Goal: Check status: Check status

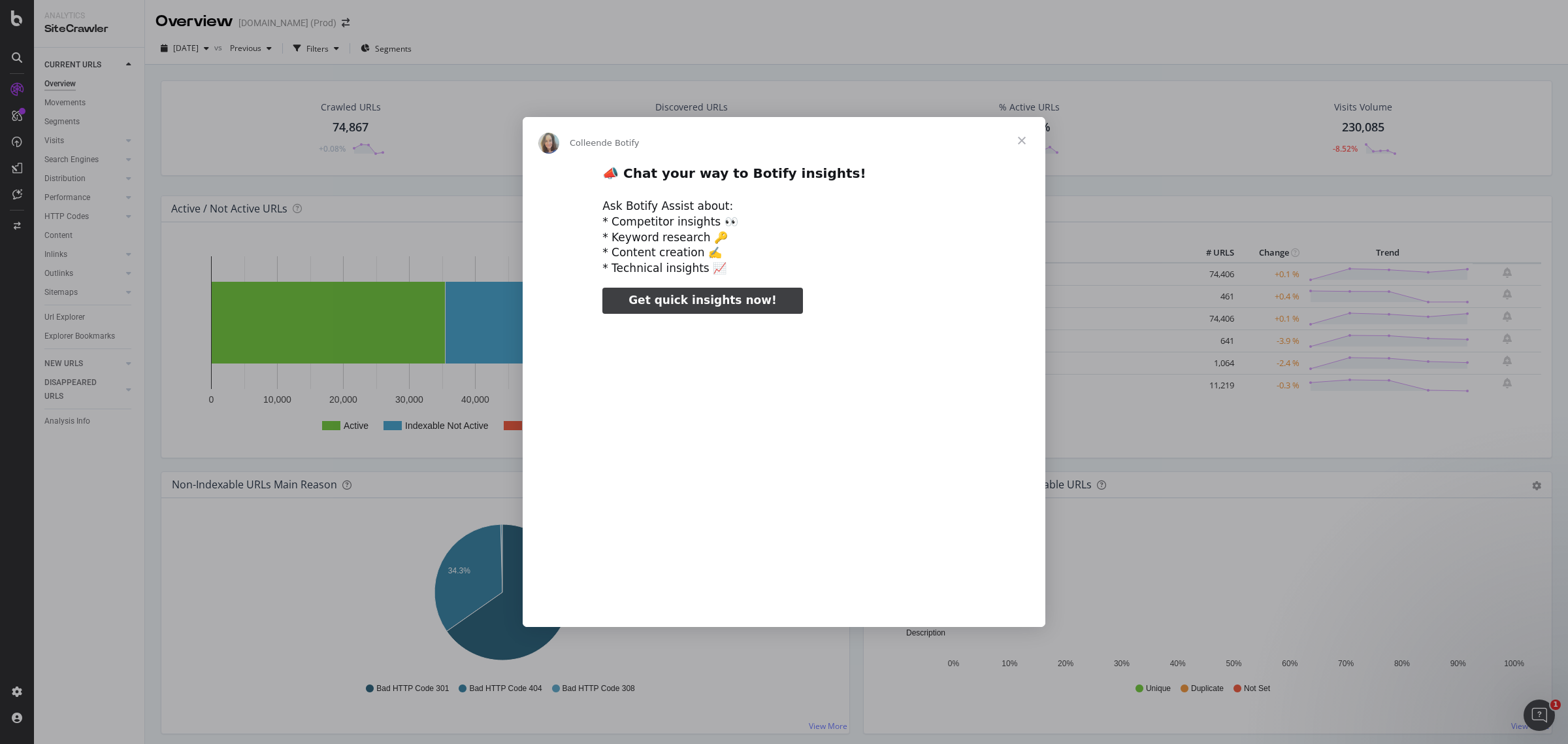
type input "560767"
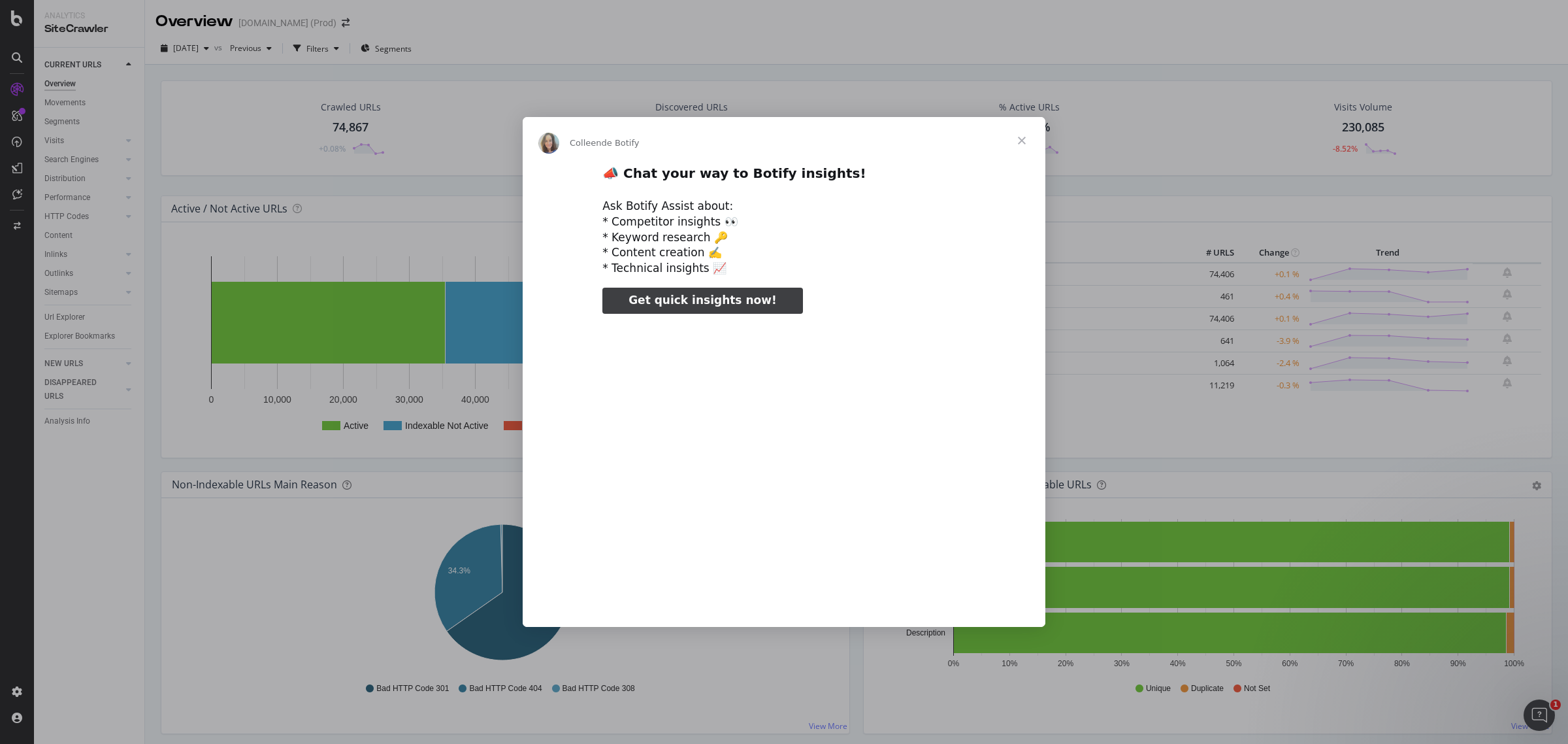
click at [1021, 138] on span "Fermer" at bounding box center [1022, 141] width 47 height 47
